Goal: Information Seeking & Learning: Find specific fact

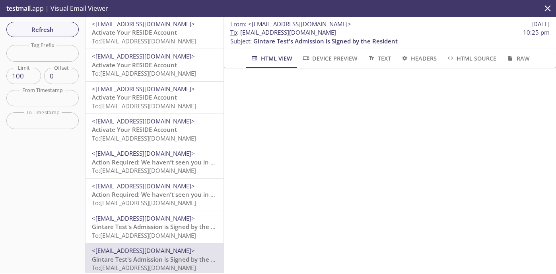
click at [123, 28] on span "Activate Your RESIDE Account" at bounding box center [134, 32] width 85 height 8
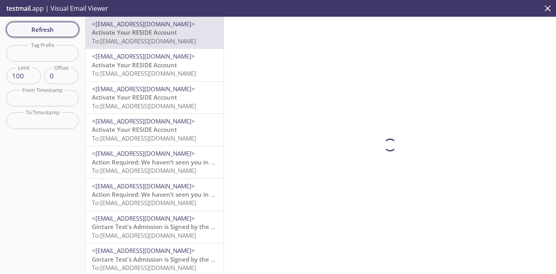
click at [58, 30] on span "Refresh" at bounding box center [43, 29] width 60 height 10
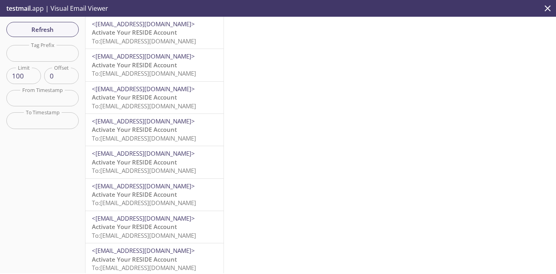
click at [146, 72] on span "To: [EMAIL_ADDRESS][DOMAIN_NAME]" at bounding box center [144, 73] width 104 height 8
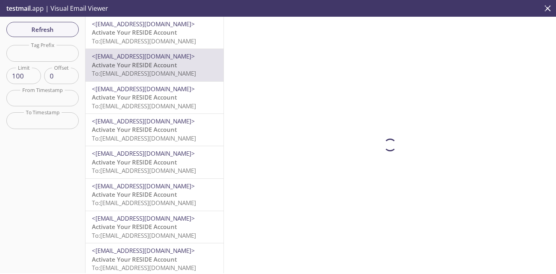
click at [156, 44] on span "To: [EMAIL_ADDRESS][DOMAIN_NAME]" at bounding box center [144, 41] width 104 height 8
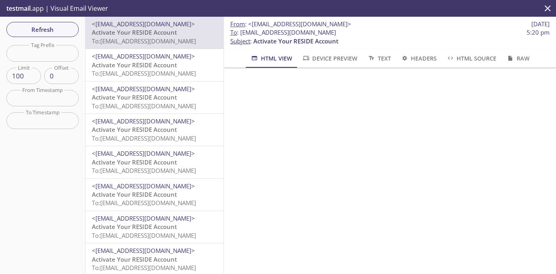
click at [156, 44] on span "To: [EMAIL_ADDRESS][DOMAIN_NAME]" at bounding box center [144, 41] width 104 height 8
click at [156, 52] on span "<[EMAIL_ADDRESS][DOMAIN_NAME]>" at bounding box center [143, 56] width 103 height 8
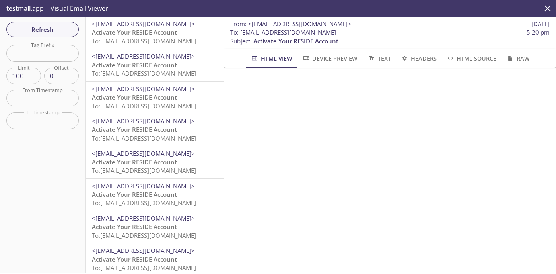
click at [158, 36] on span "Activate Your RESIDE Account" at bounding box center [134, 32] width 85 height 8
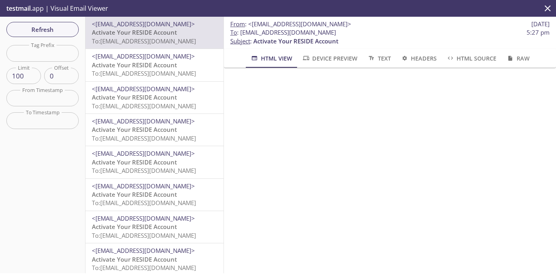
drag, startPoint x: 355, startPoint y: 33, endPoint x: 240, endPoint y: 35, distance: 115.0
click at [240, 35] on span "To : [EMAIL_ADDRESS][DOMAIN_NAME] 5:27 pm" at bounding box center [389, 32] width 319 height 8
copy span "[EMAIL_ADDRESS][DOMAIN_NAME]"
